Goal: Communication & Community: Answer question/provide support

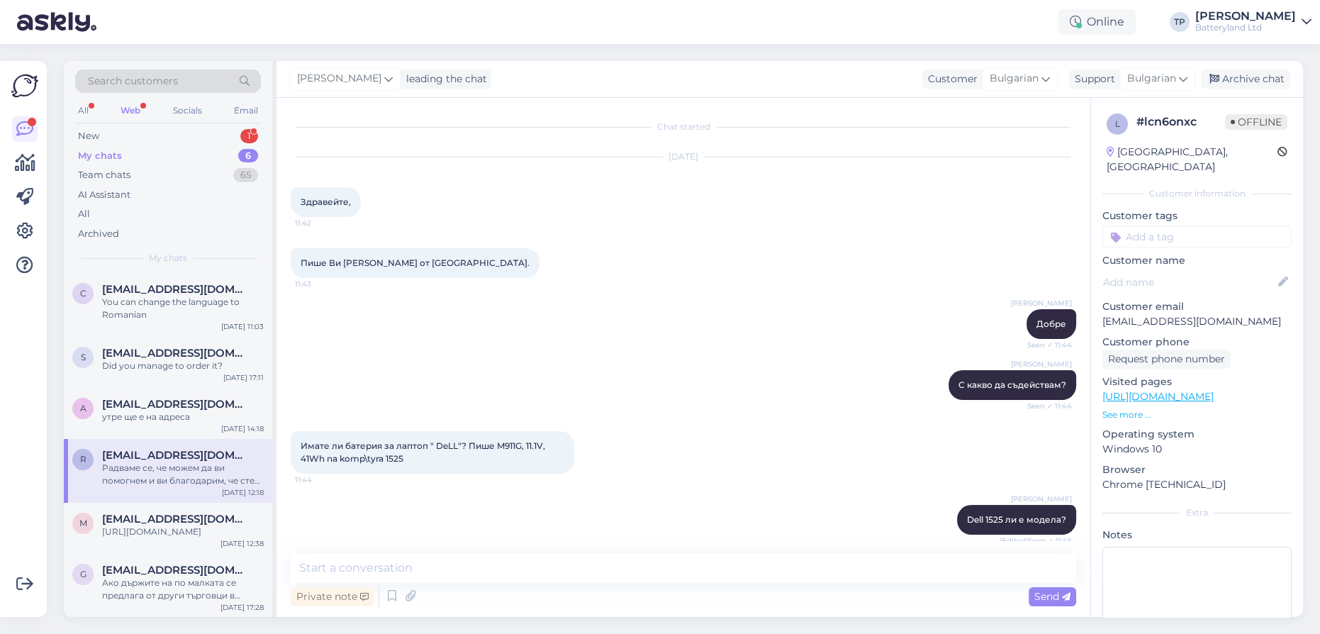
scroll to position [719, 0]
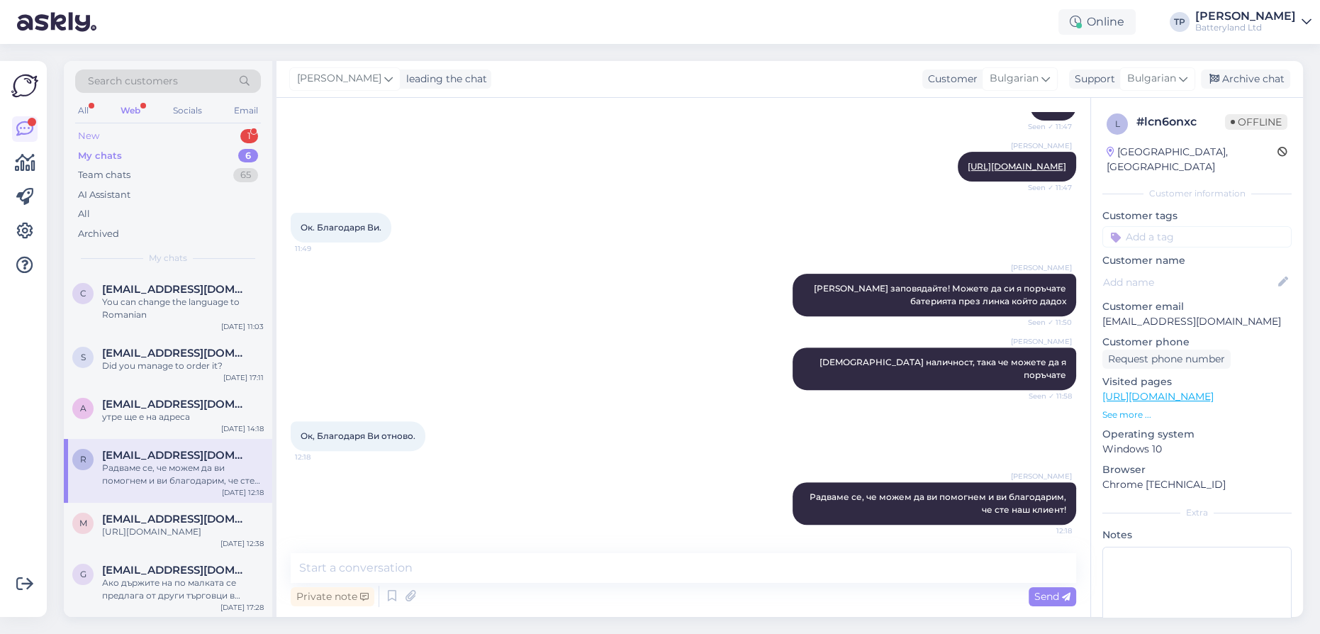
click at [186, 143] on div "New 1" at bounding box center [168, 136] width 186 height 20
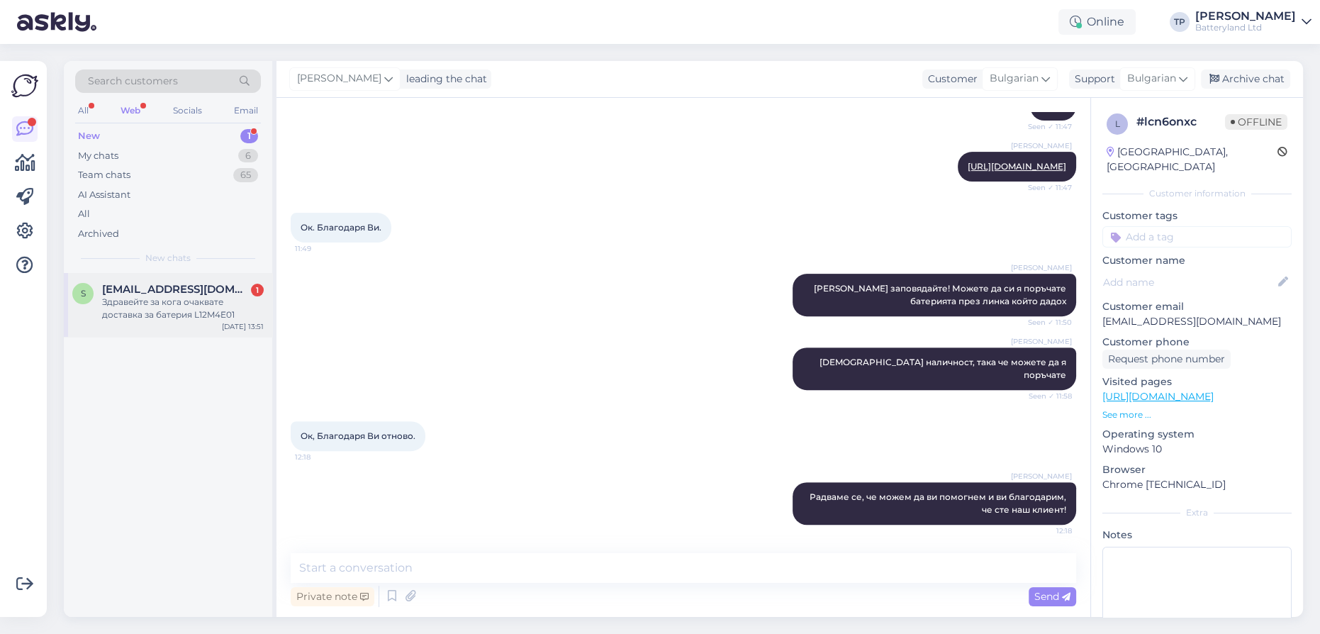
click at [166, 296] on div "Здравейте за кога очаквате доставка за батерия L12M4E01" at bounding box center [183, 309] width 162 height 26
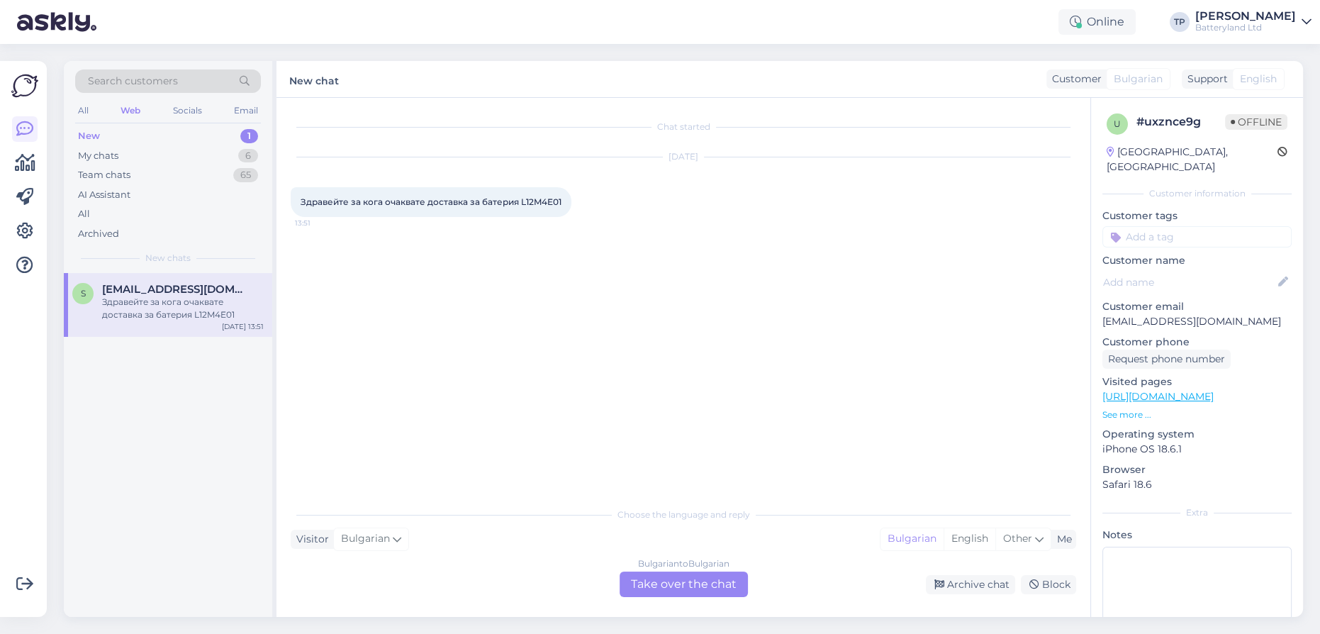
scroll to position [0, 0]
drag, startPoint x: 520, startPoint y: 200, endPoint x: 561, endPoint y: 202, distance: 41.2
click at [561, 202] on span "Здравейте за кога очаквате доставка за батерия L12M4E01" at bounding box center [431, 201] width 261 height 11
copy span "L12M4E01"
click at [656, 578] on div "Bulgarian to Bulgarian Take over the chat" at bounding box center [684, 584] width 128 height 26
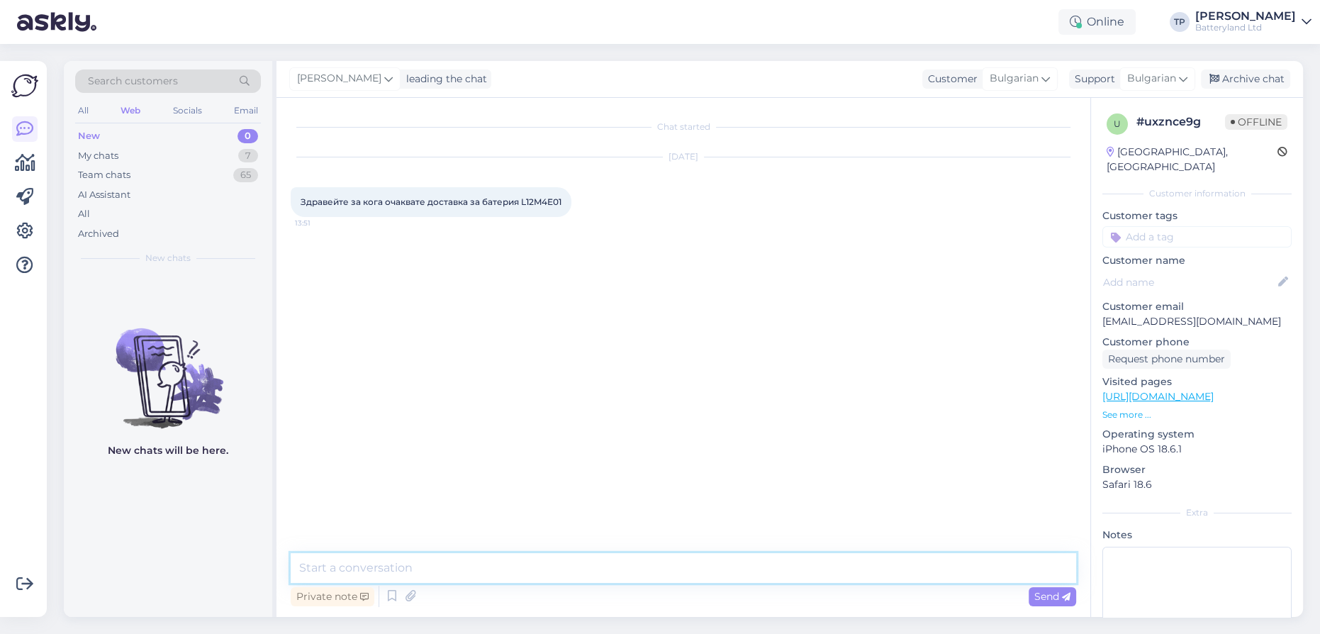
click at [489, 571] on textarea at bounding box center [683, 568] width 785 height 30
type textarea "Здравейте, ако е от малкияр капацитет имаме"
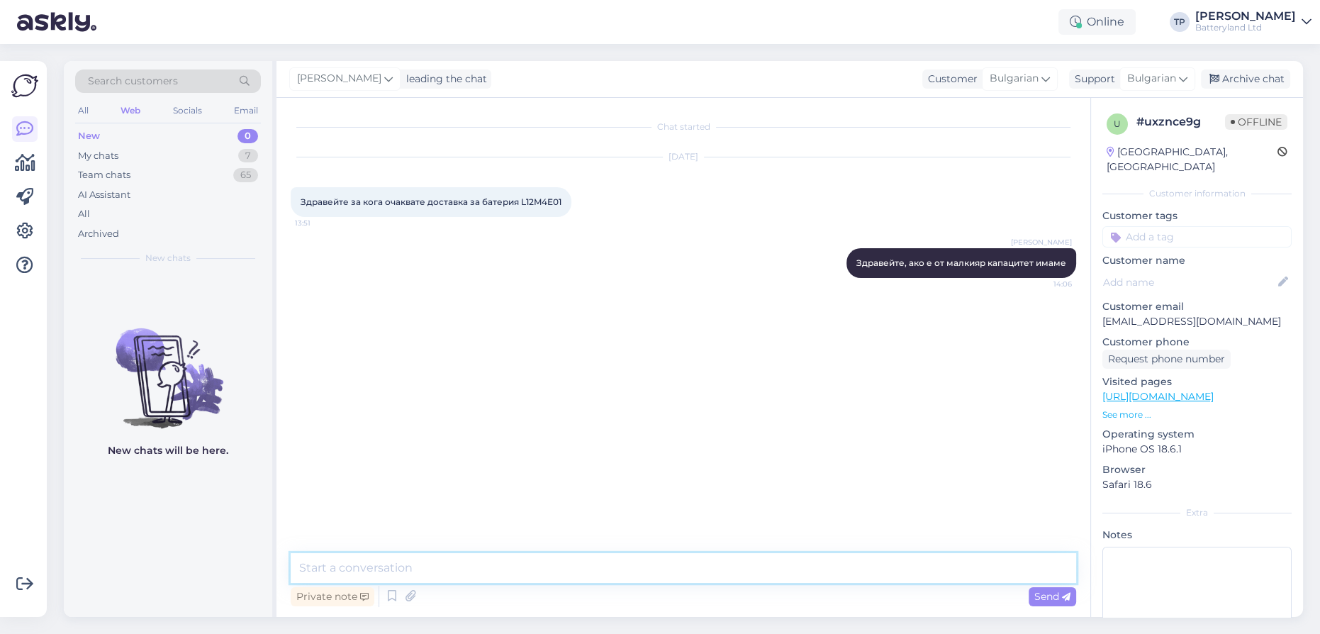
paste textarea "[URL][DOMAIN_NAME]"
type textarea "[URL][DOMAIN_NAME]"
paste textarea "4400mAh"
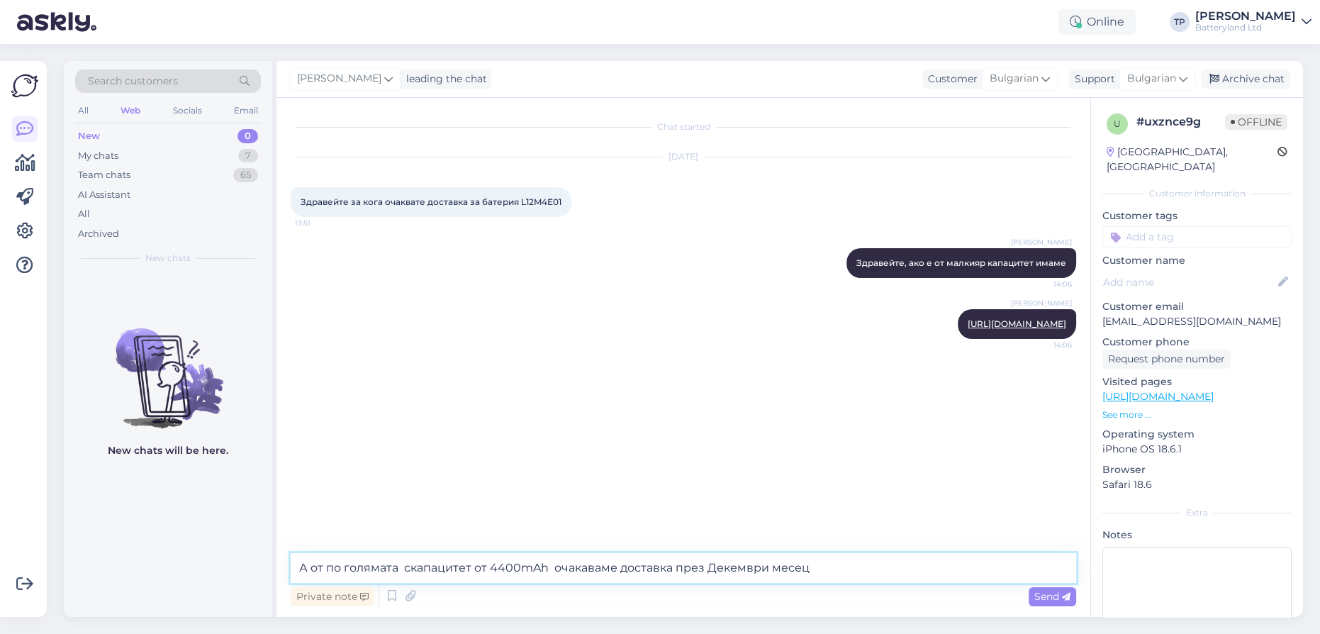
click at [406, 565] on textarea "А от по голямата скапацитет от 4400mAh очакаваме доставка през Декември месец" at bounding box center [683, 568] width 785 height 30
type textarea "А от по голямата с капацитет от 4400mAh очакаваме доставка през Декември месец"
